Goal: Information Seeking & Learning: Learn about a topic

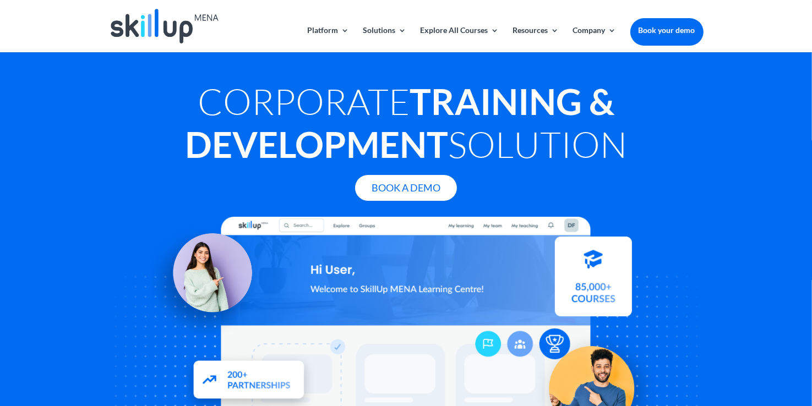
drag, startPoint x: 629, startPoint y: 105, endPoint x: 610, endPoint y: 119, distance: 24.0
click at [629, 105] on h1 "Corporate Training & Development Solution" at bounding box center [406, 125] width 594 height 91
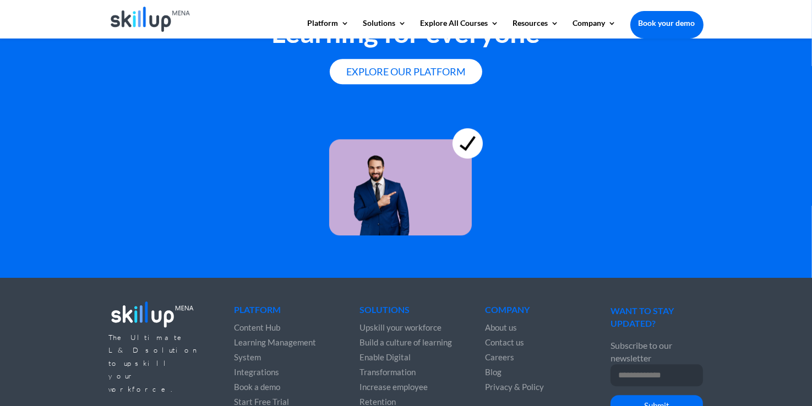
scroll to position [3071, 0]
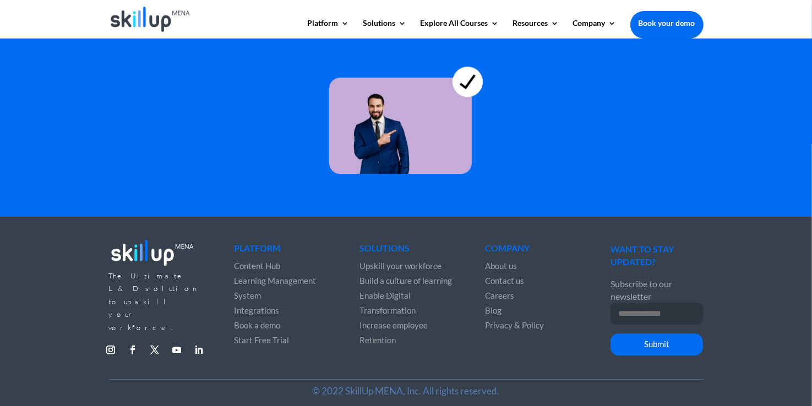
click at [259, 263] on span "Content Hub" at bounding box center [257, 266] width 46 height 10
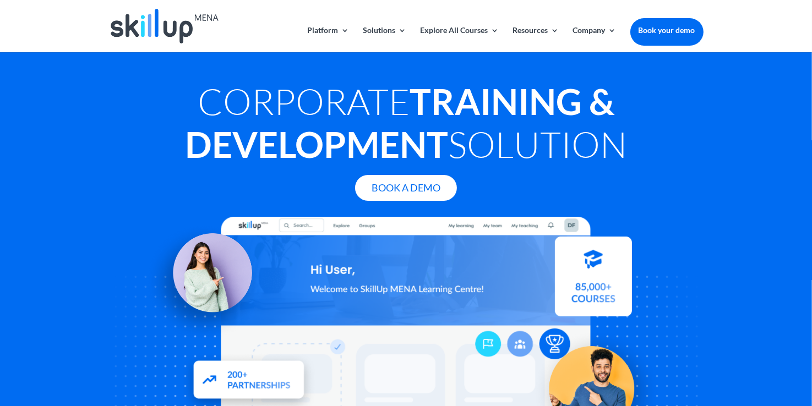
click at [638, 180] on div "Book A Demo" at bounding box center [406, 188] width 594 height 26
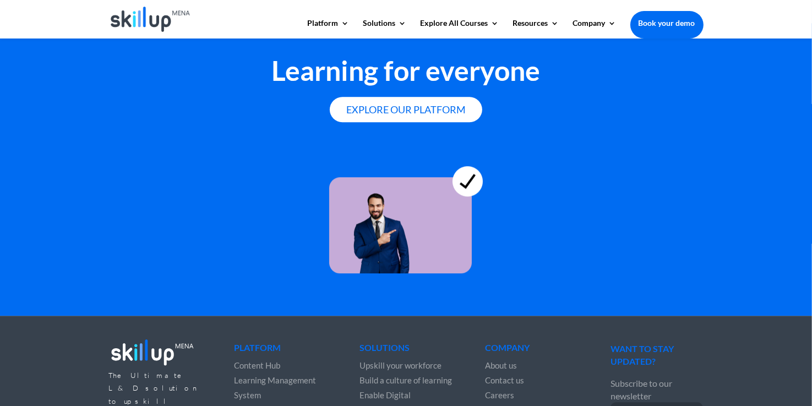
scroll to position [3071, 0]
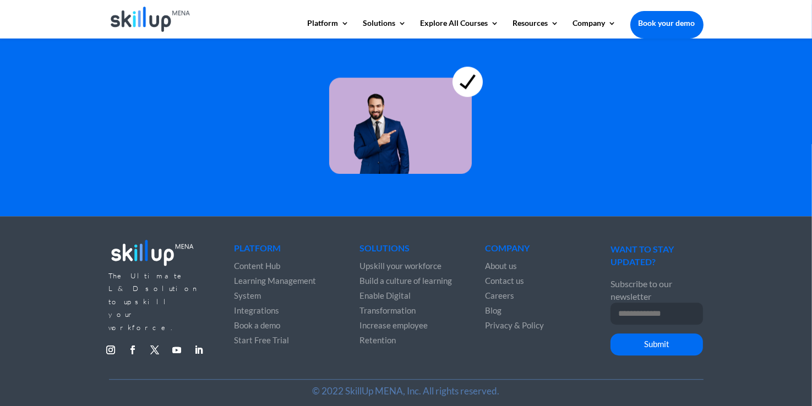
click at [256, 305] on span "Integrations" at bounding box center [256, 310] width 45 height 10
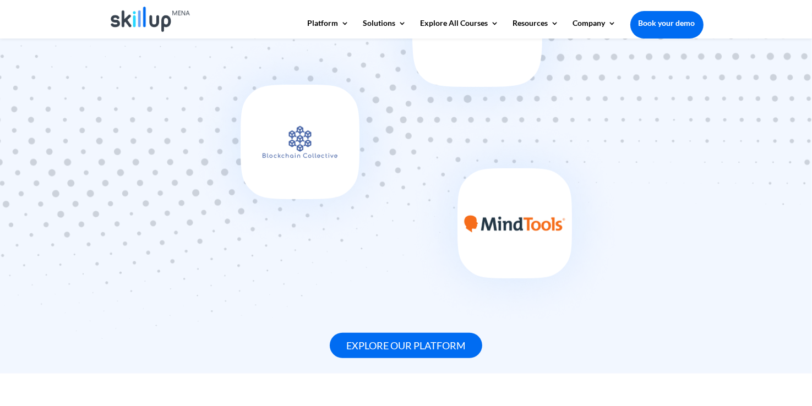
scroll to position [825, 0]
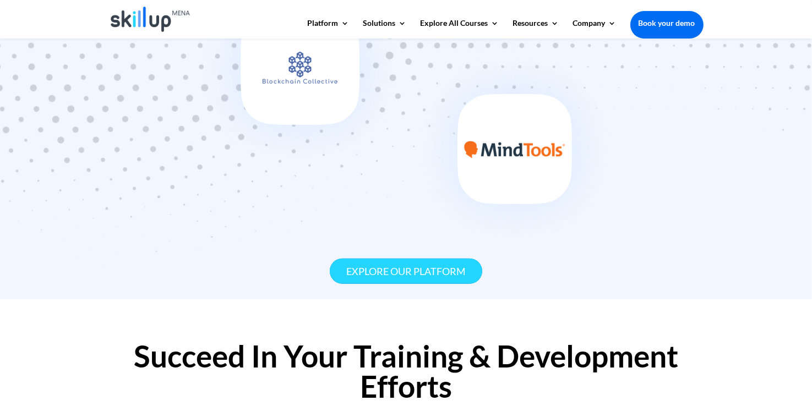
click at [386, 276] on link "Explore our platform" at bounding box center [406, 272] width 152 height 26
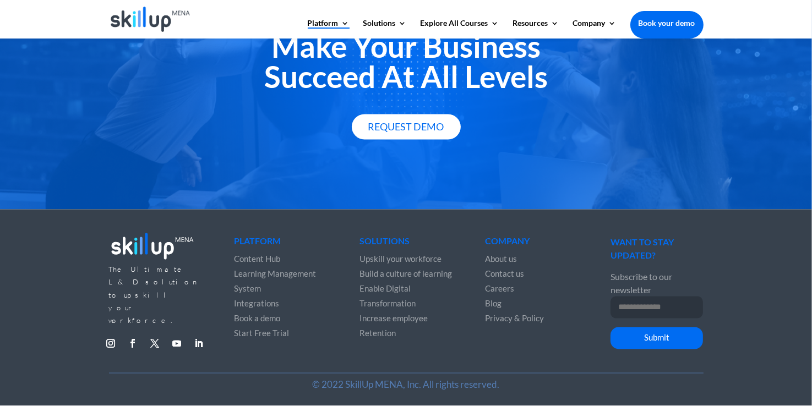
scroll to position [2018, 0]
